Goal: Information Seeking & Learning: Learn about a topic

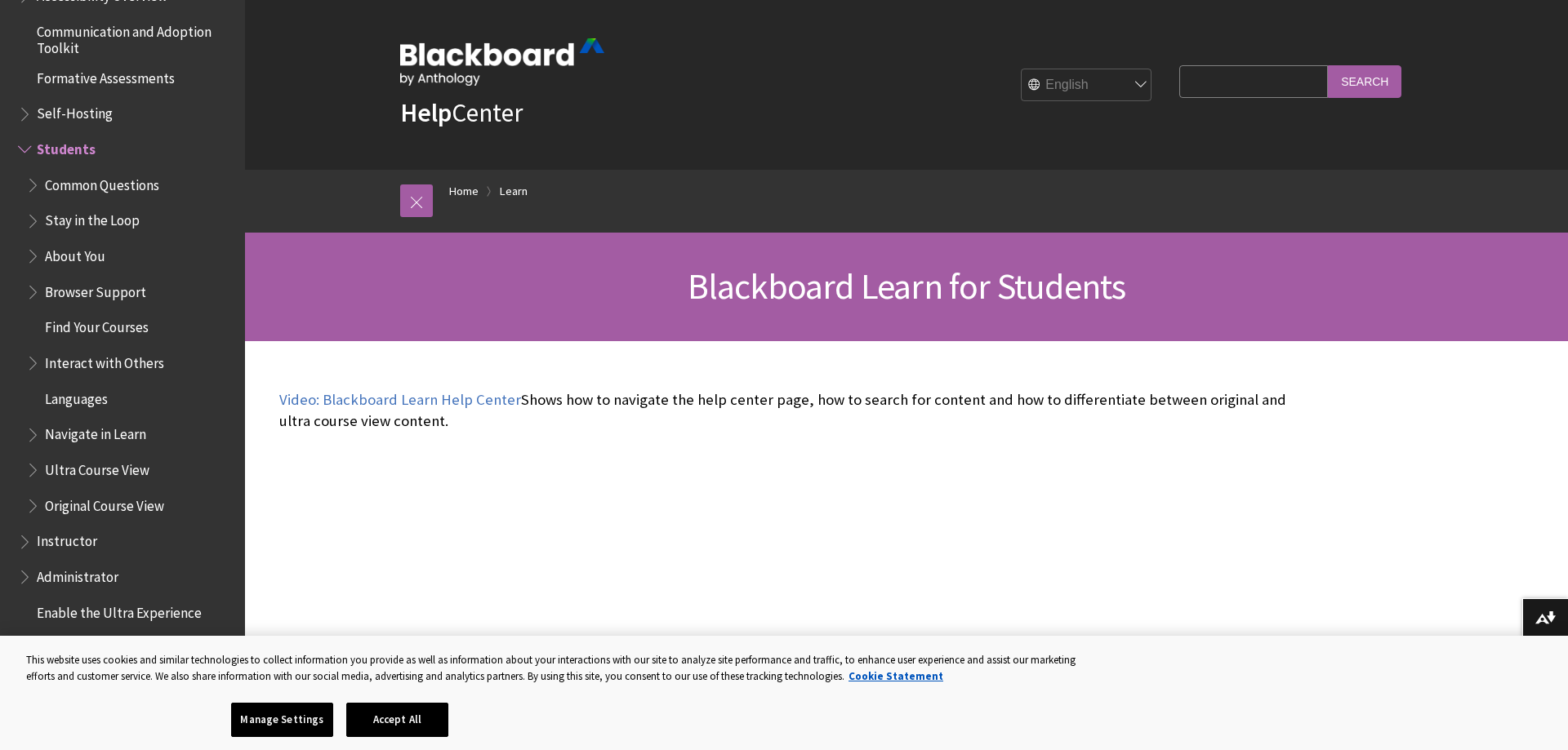
scroll to position [1460, 0]
click at [1223, 75] on input "Search Query" at bounding box center [1253, 81] width 149 height 32
type input "withdraw"
click at [1328, 65] on input "Search" at bounding box center [1364, 81] width 74 height 32
click at [1402, 88] on fieldset "Search Query withdraw Search" at bounding box center [1291, 85] width 242 height 49
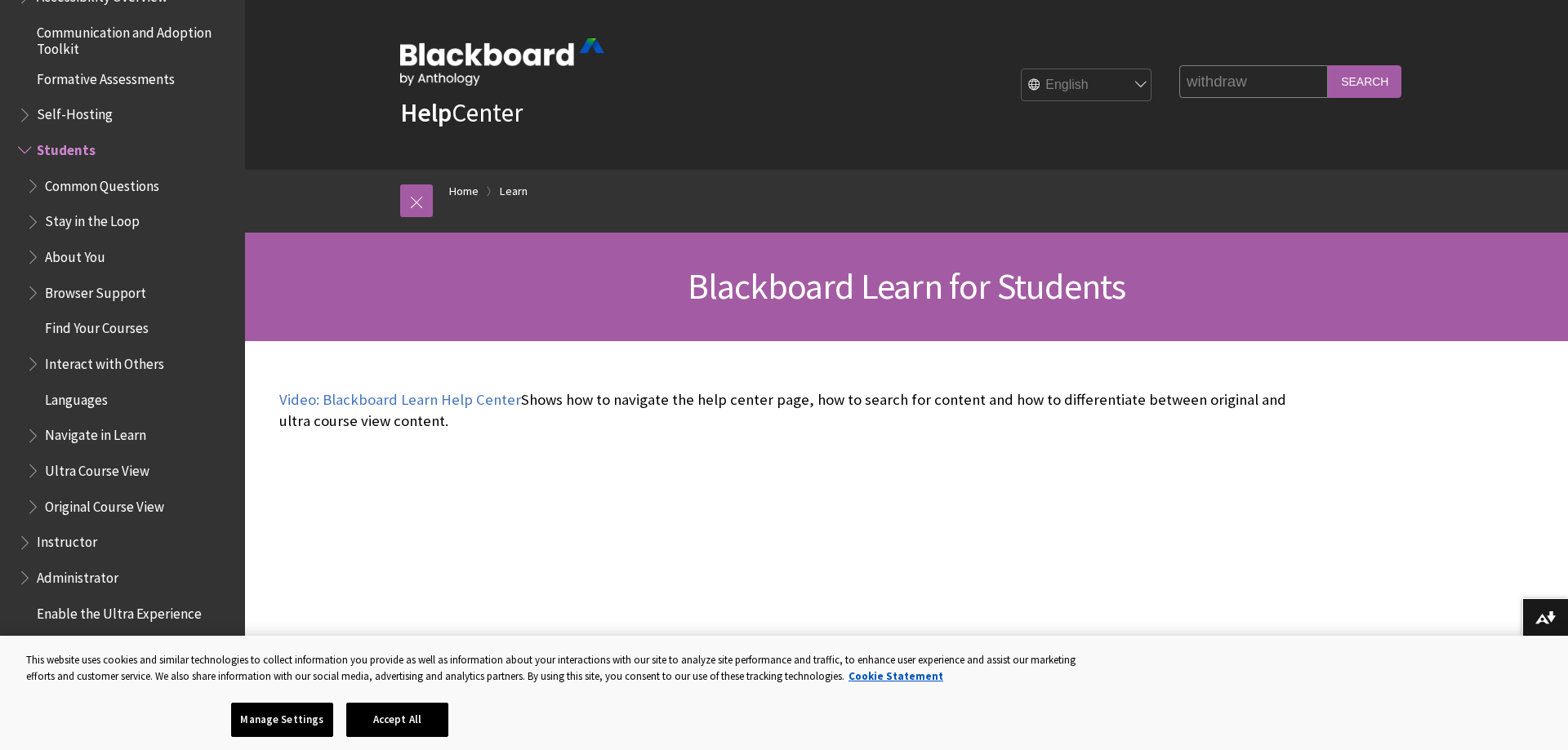
click at [1377, 83] on input "Search" at bounding box center [1364, 81] width 74 height 32
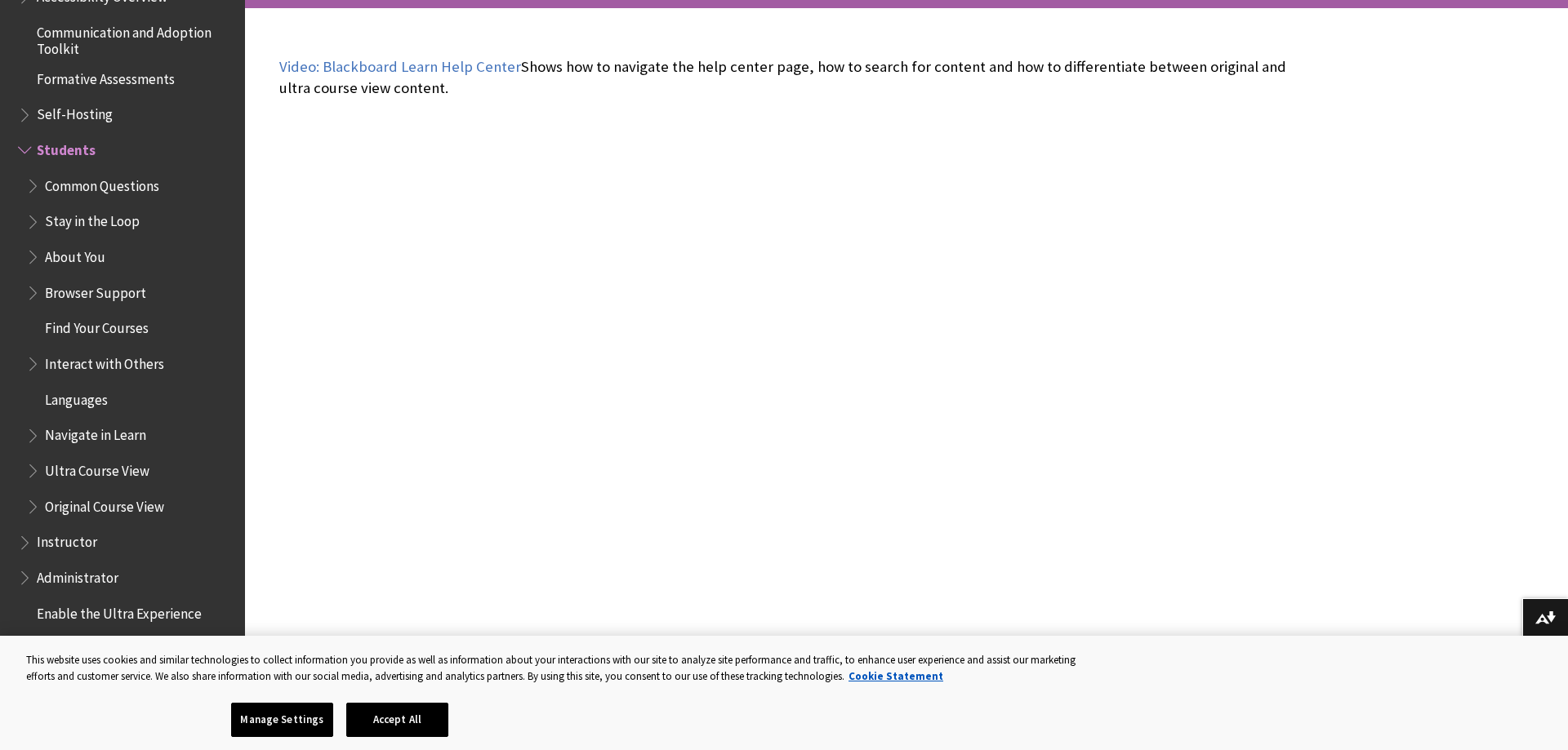
scroll to position [0, 0]
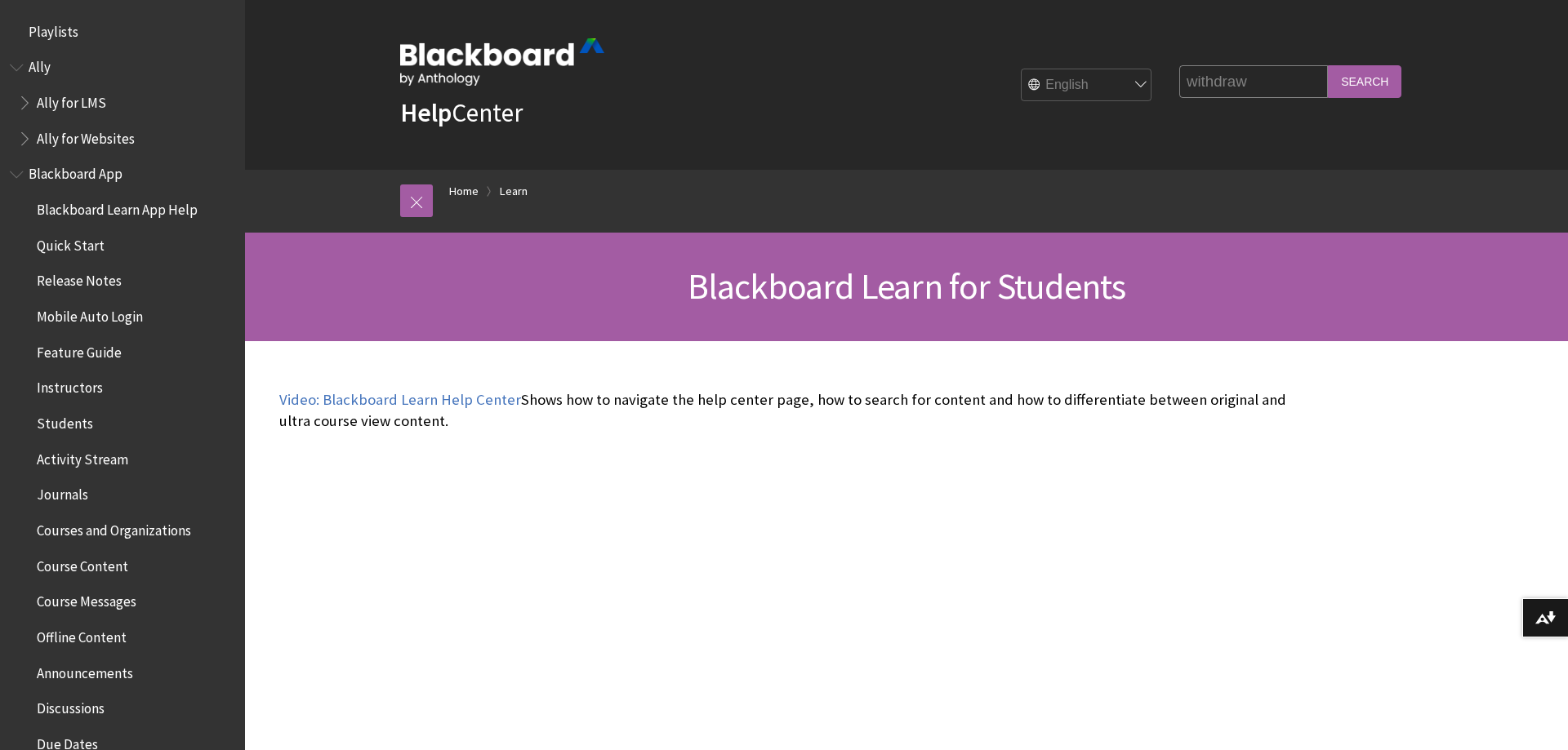
scroll to position [1573, 0]
